Goal: Task Accomplishment & Management: Manage account settings

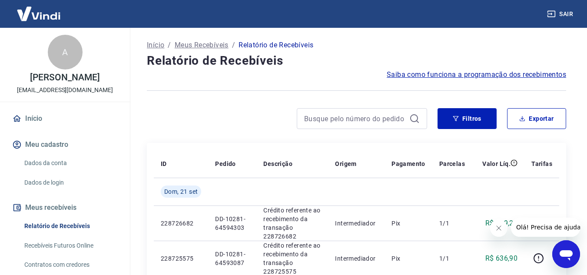
click at [500, 228] on icon "Fechar mensagem da empresa" at bounding box center [498, 228] width 7 height 7
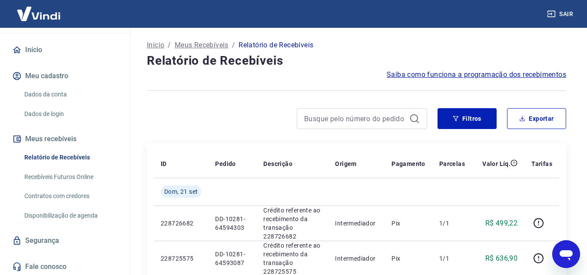
scroll to position [70, 0]
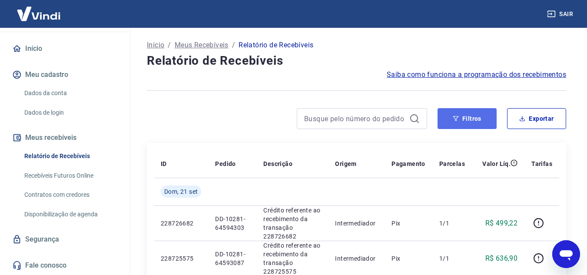
drag, startPoint x: 476, startPoint y: 118, endPoint x: 463, endPoint y: 121, distance: 13.8
click at [476, 118] on button "Filtros" at bounding box center [467, 118] width 59 height 21
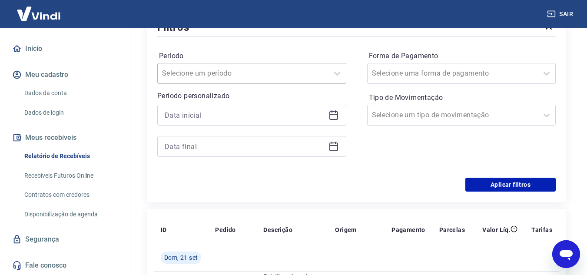
scroll to position [130, 0]
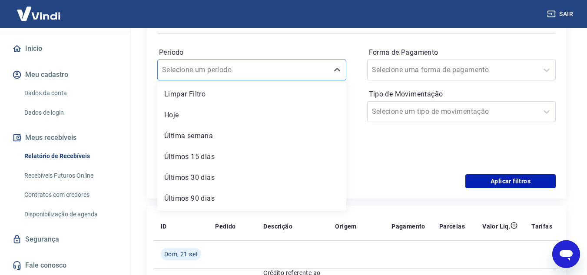
click at [306, 72] on div at bounding box center [243, 70] width 162 height 12
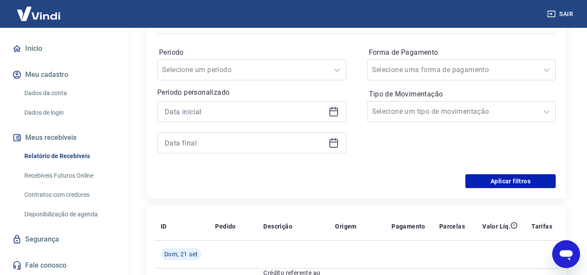
click at [416, 164] on div "Período Selecione um período Período personalizado Forma de Pagamento Selecione…" at bounding box center [356, 104] width 399 height 139
click at [261, 121] on div at bounding box center [251, 111] width 189 height 21
click at [267, 106] on input at bounding box center [245, 111] width 160 height 13
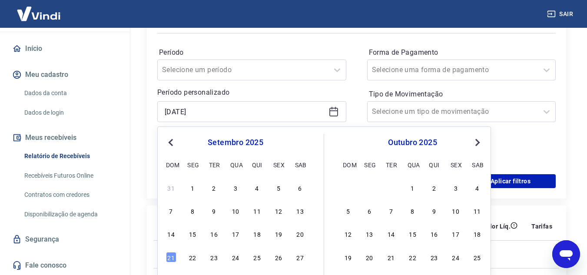
click at [172, 140] on span "Previous Month" at bounding box center [172, 142] width 0 height 10
click at [247, 120] on div "01/07/2020" at bounding box center [251, 111] width 189 height 21
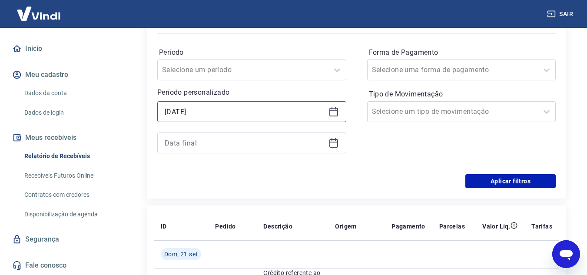
click at [246, 110] on input "01/07/2020" at bounding box center [245, 111] width 160 height 13
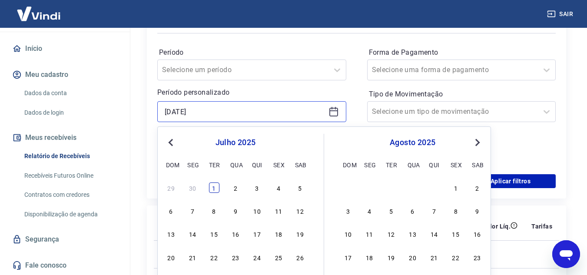
type input "01/07/2025"
click at [212, 190] on div "1" at bounding box center [214, 188] width 10 height 10
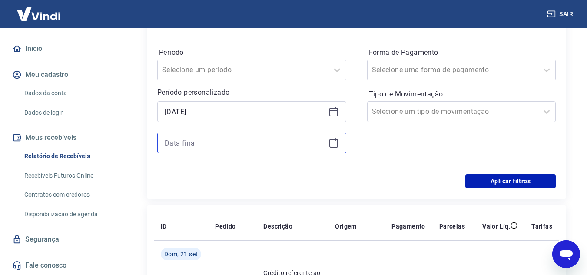
click at [209, 147] on input at bounding box center [245, 143] width 160 height 13
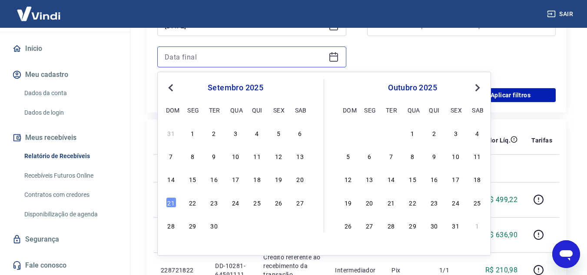
scroll to position [217, 0]
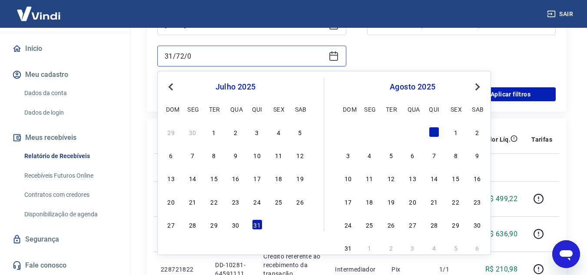
type input "31/07/2025"
drag, startPoint x: 179, startPoint y: 58, endPoint x: 220, endPoint y: 58, distance: 40.9
click at [220, 58] on input "31/07/2025" at bounding box center [245, 56] width 160 height 13
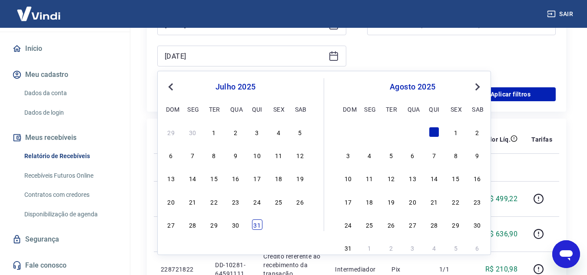
click at [260, 224] on div "31" at bounding box center [257, 225] width 10 height 10
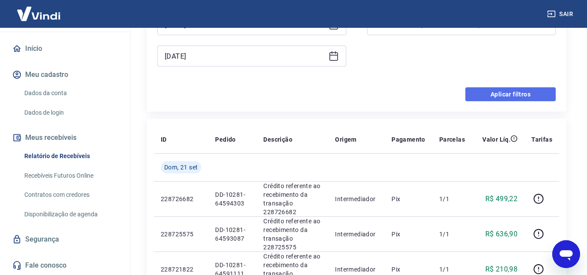
click at [483, 98] on button "Aplicar filtros" at bounding box center [511, 94] width 90 height 14
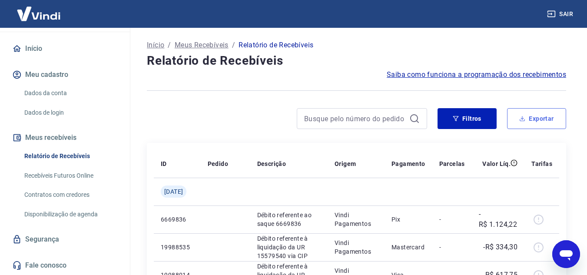
click at [559, 122] on button "Exportar" at bounding box center [536, 118] width 59 height 21
type input "01/07/2025"
type input "31/07/2025"
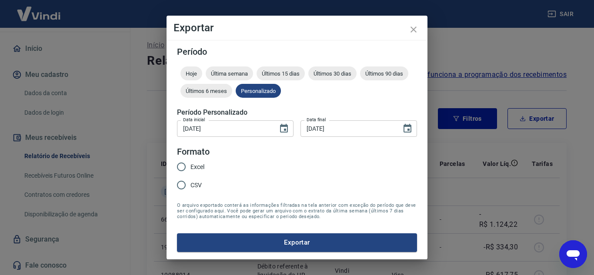
click at [181, 167] on input "Excel" at bounding box center [181, 167] width 18 height 18
radio input "true"
click at [317, 246] on button "Exportar" at bounding box center [297, 242] width 240 height 18
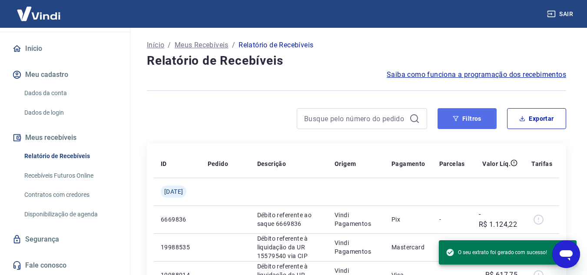
click at [470, 119] on button "Filtros" at bounding box center [467, 118] width 59 height 21
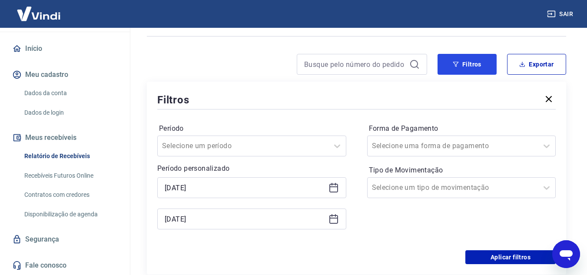
scroll to position [130, 0]
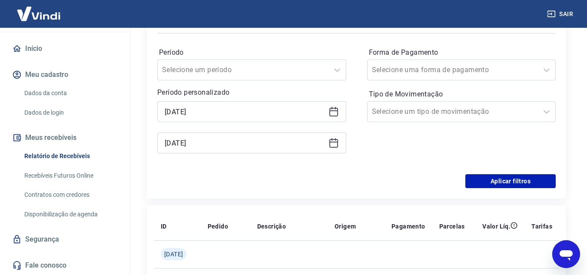
click at [333, 110] on icon at bounding box center [334, 112] width 10 height 10
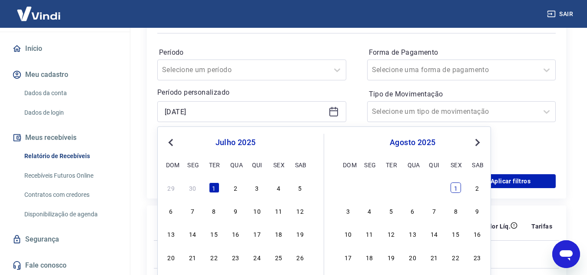
click at [454, 189] on div "1" at bounding box center [456, 188] width 10 height 10
type input "01/08/2025"
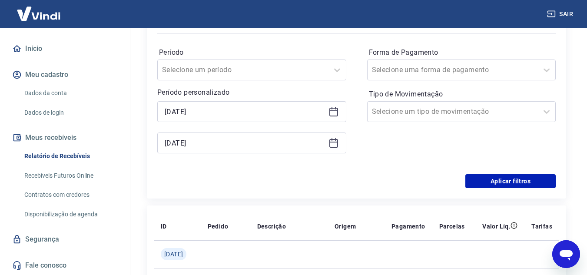
click at [334, 142] on icon at bounding box center [334, 142] width 9 height 1
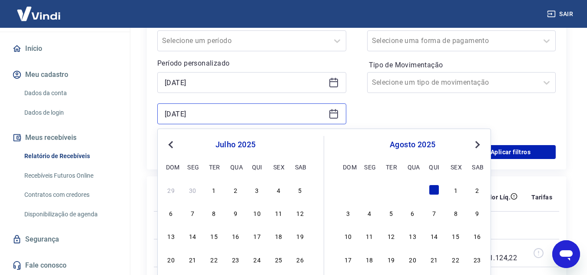
scroll to position [261, 0]
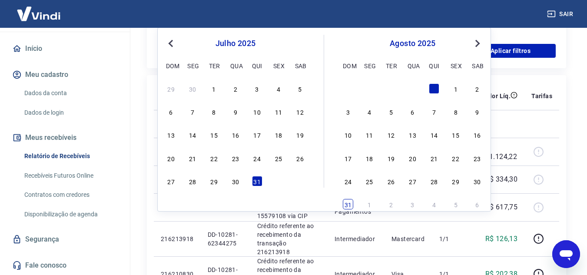
click at [344, 202] on div "31" at bounding box center [348, 204] width 10 height 10
type input "31/08/2025"
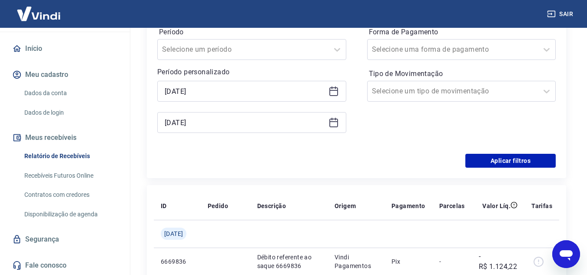
scroll to position [130, 0]
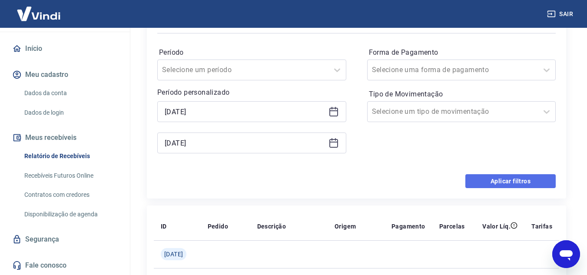
click at [488, 182] on button "Aplicar filtros" at bounding box center [511, 181] width 90 height 14
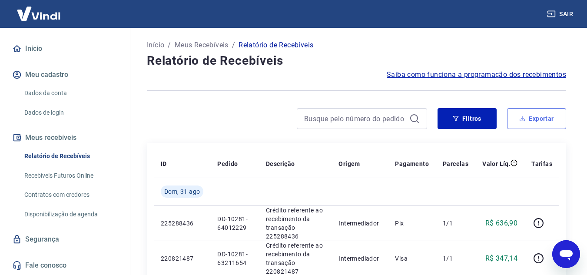
click at [537, 122] on button "Exportar" at bounding box center [536, 118] width 59 height 21
type input "01/08/2025"
type input "31/08/2025"
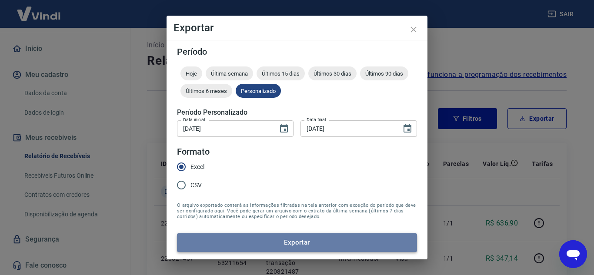
click at [231, 241] on button "Exportar" at bounding box center [297, 242] width 240 height 18
